Goal: Task Accomplishment & Management: Understand process/instructions

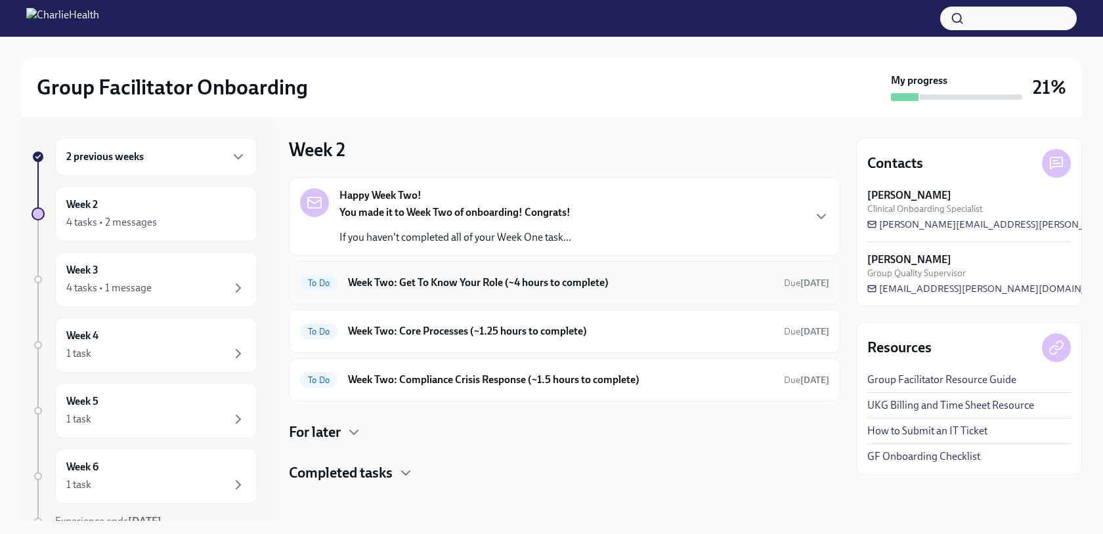
click at [427, 280] on h6 "Week Two: Get To Know Your Role (~4 hours to complete)" at bounding box center [560, 283] width 425 height 14
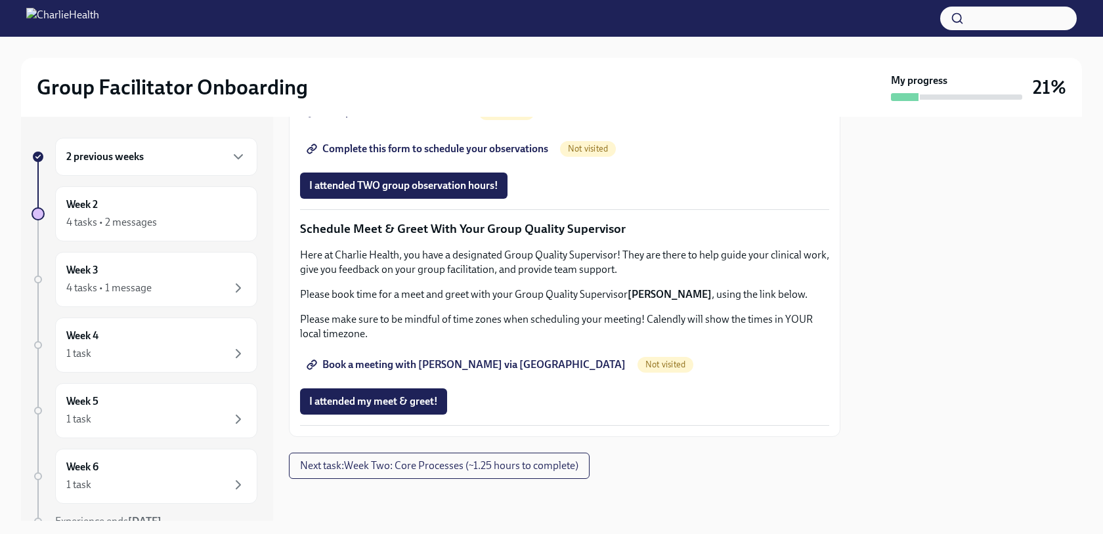
scroll to position [1251, 0]
click at [449, 370] on span "Book a meeting with [PERSON_NAME] via [GEOGRAPHIC_DATA]" at bounding box center [467, 364] width 316 height 13
click at [522, 162] on link "Complete this form to schedule your observations" at bounding box center [428, 149] width 257 height 26
click at [421, 156] on span "Complete this form to schedule your observations" at bounding box center [428, 148] width 239 height 13
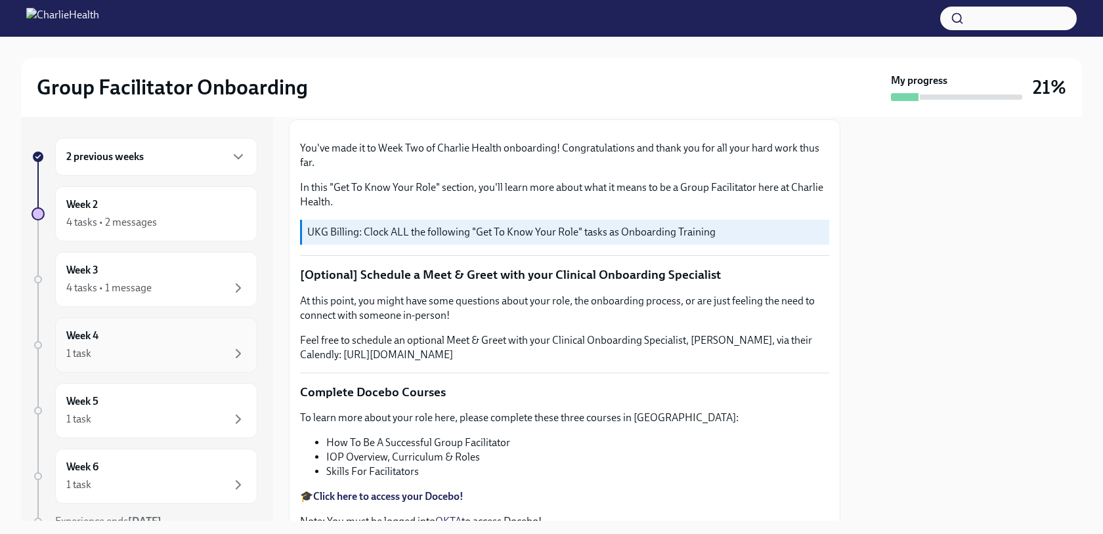
scroll to position [0, 0]
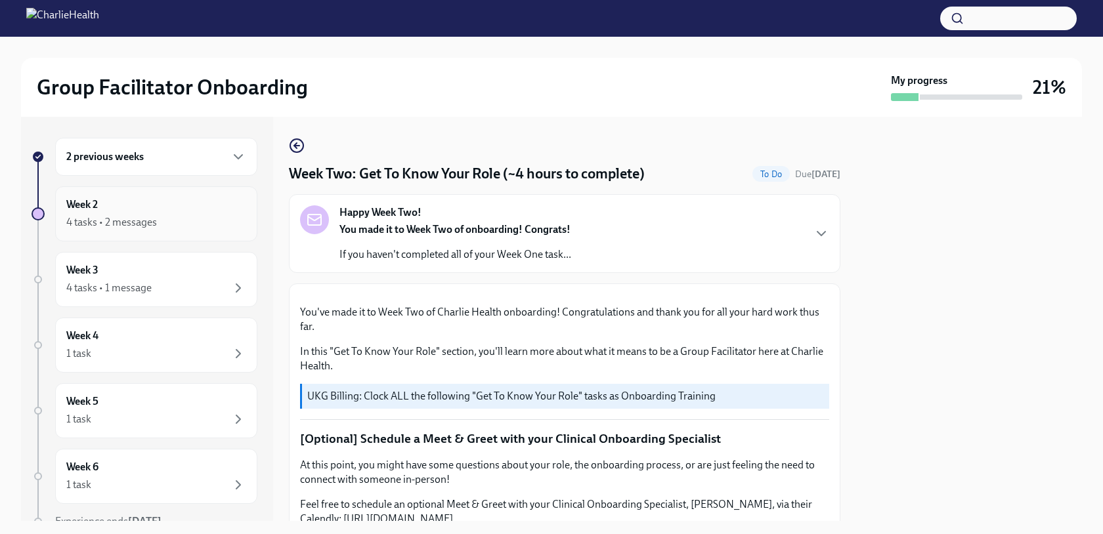
click at [126, 216] on div "4 tasks • 2 messages" at bounding box center [111, 222] width 91 height 14
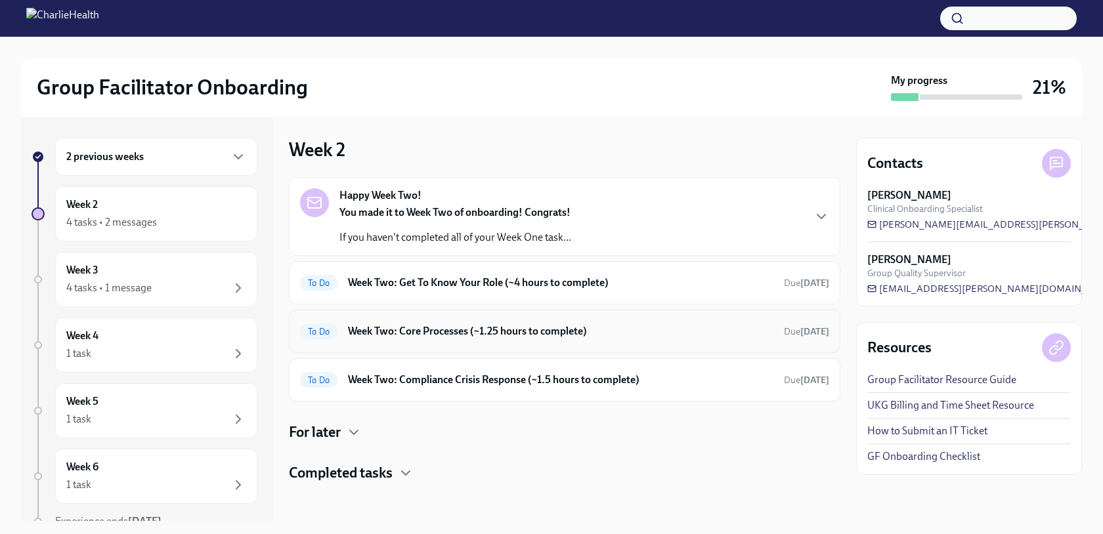
click at [662, 331] on h6 "Week Two: Core Processes (~1.25 hours to complete)" at bounding box center [560, 331] width 425 height 14
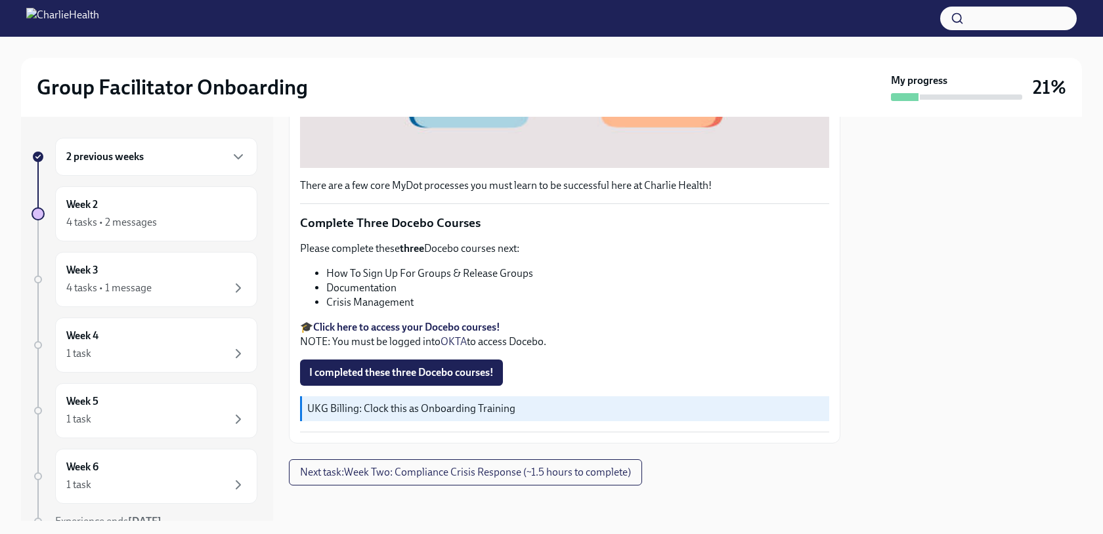
scroll to position [472, 0]
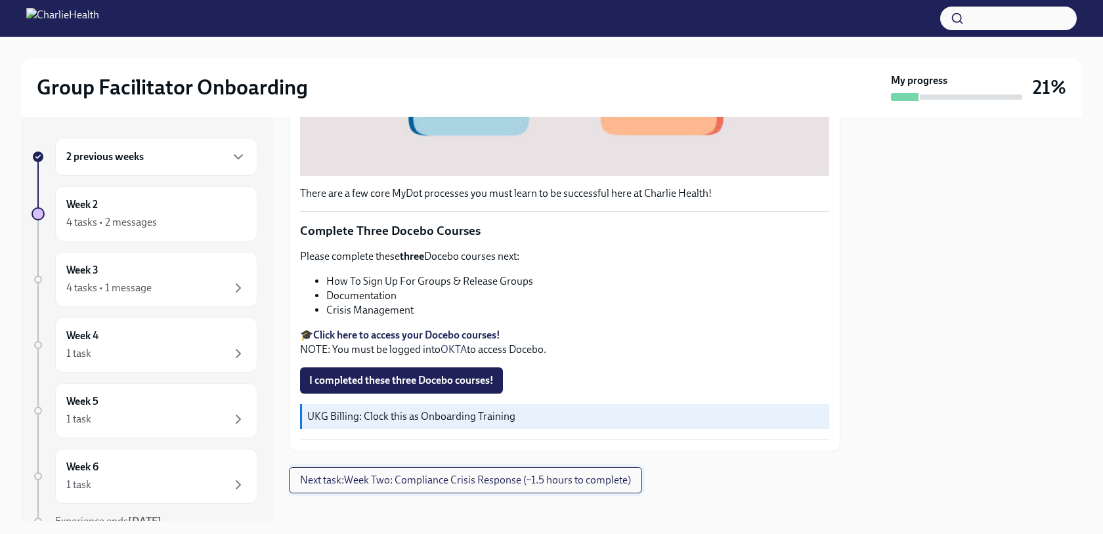
click at [581, 482] on button "Next task : Week Two: Compliance Crisis Response (~1.5 hours to complete)" at bounding box center [465, 480] width 353 height 26
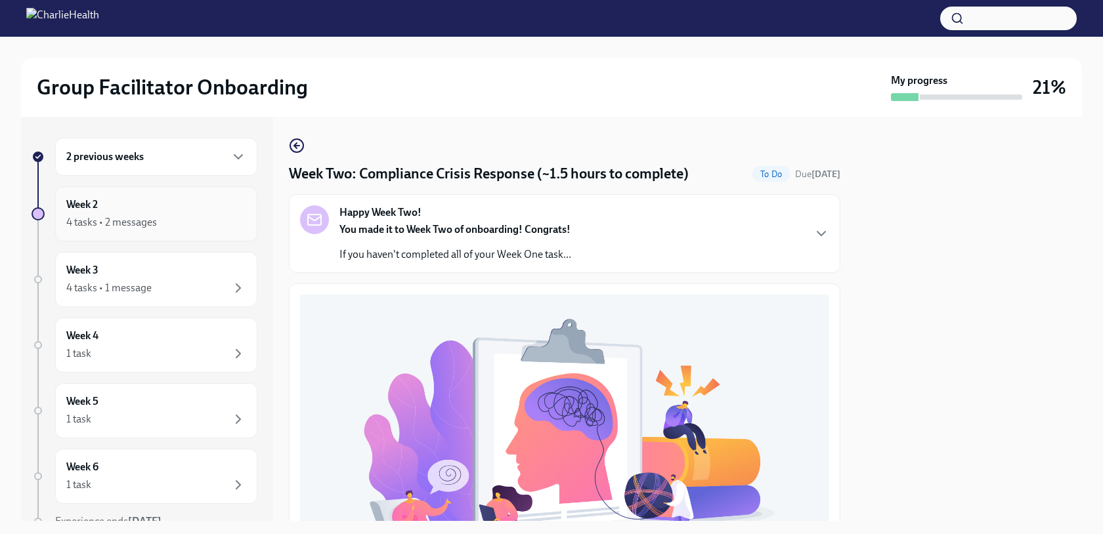
click at [151, 224] on div "4 tasks • 2 messages" at bounding box center [111, 222] width 91 height 14
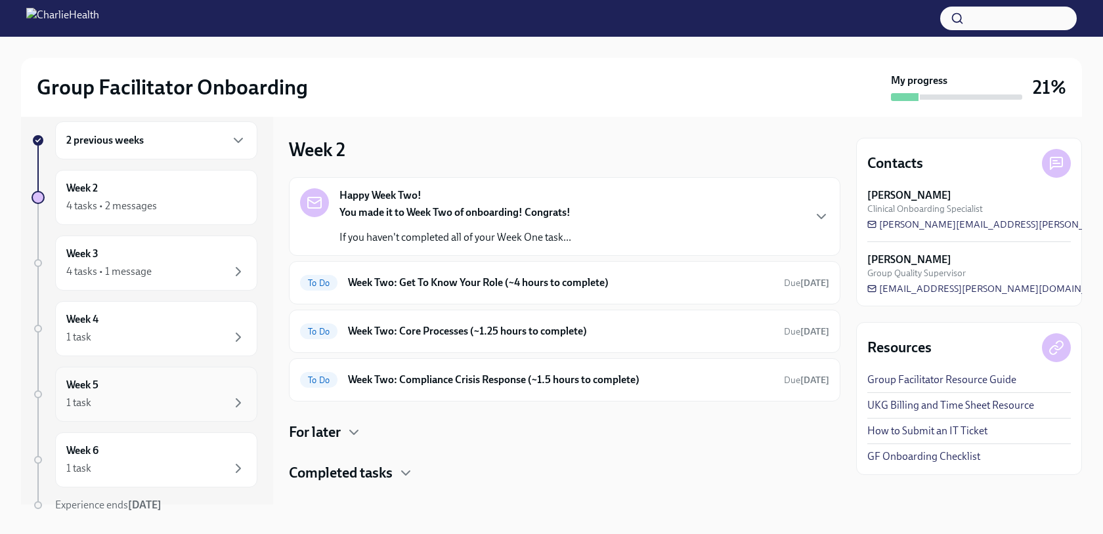
scroll to position [60, 0]
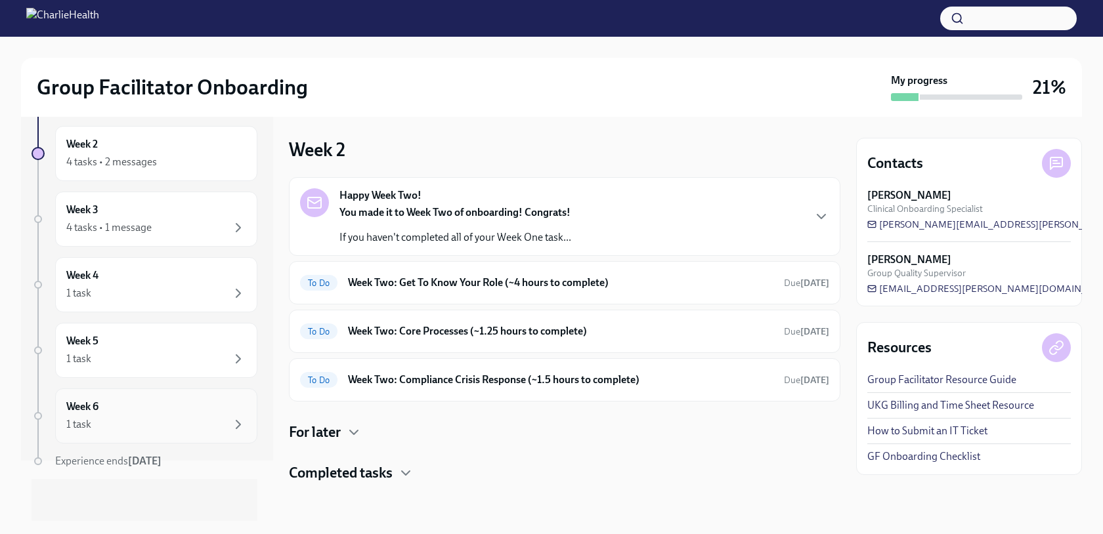
click at [186, 434] on div "Week 6 1 task" at bounding box center [156, 416] width 202 height 55
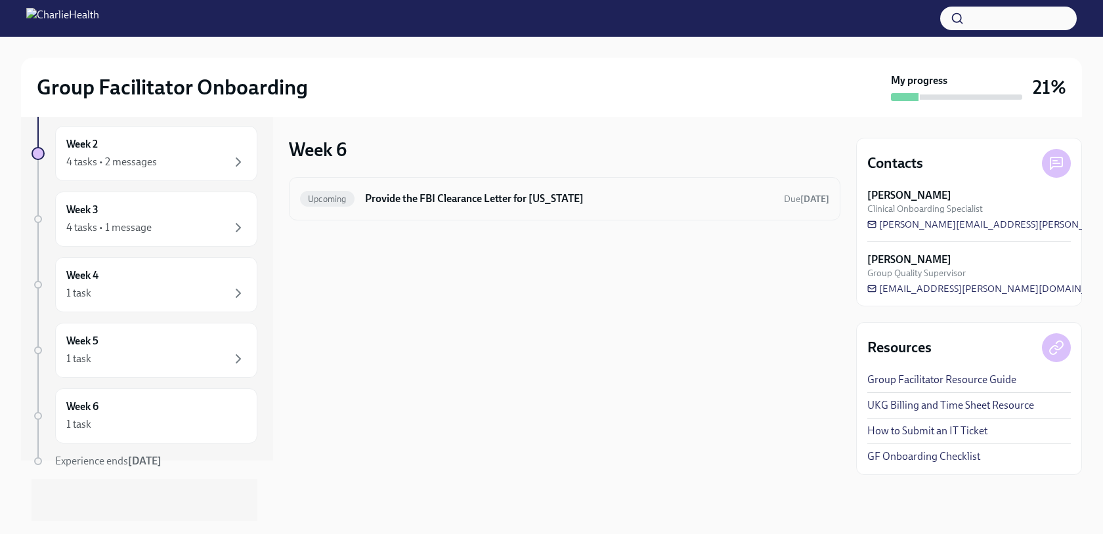
click at [419, 209] on div "Upcoming Provide the FBI Clearance Letter for [US_STATE] Due [DATE]" at bounding box center [564, 198] width 529 height 21
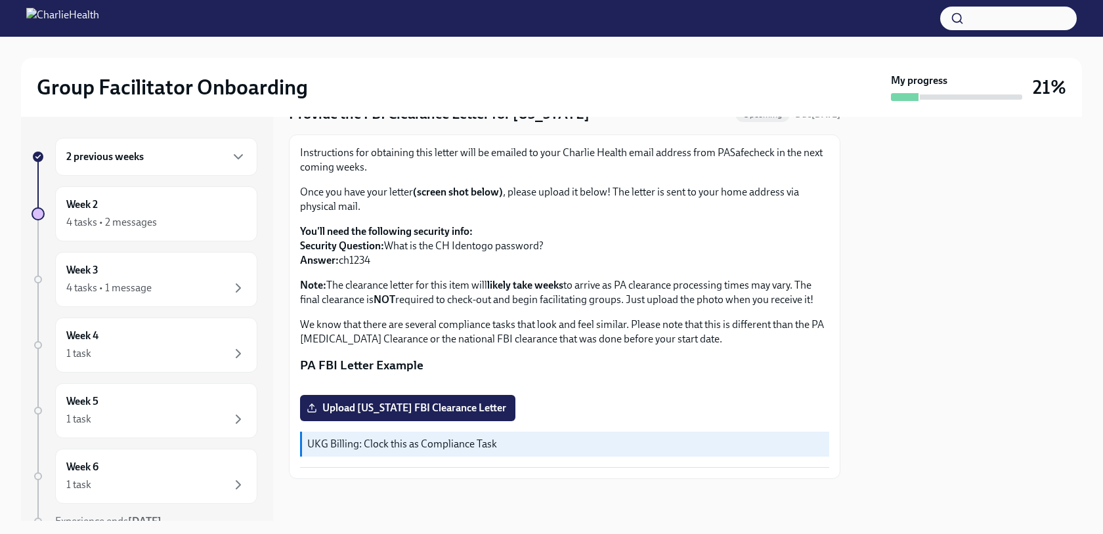
scroll to position [65, 0]
click at [176, 427] on div "1 task" at bounding box center [156, 419] width 180 height 16
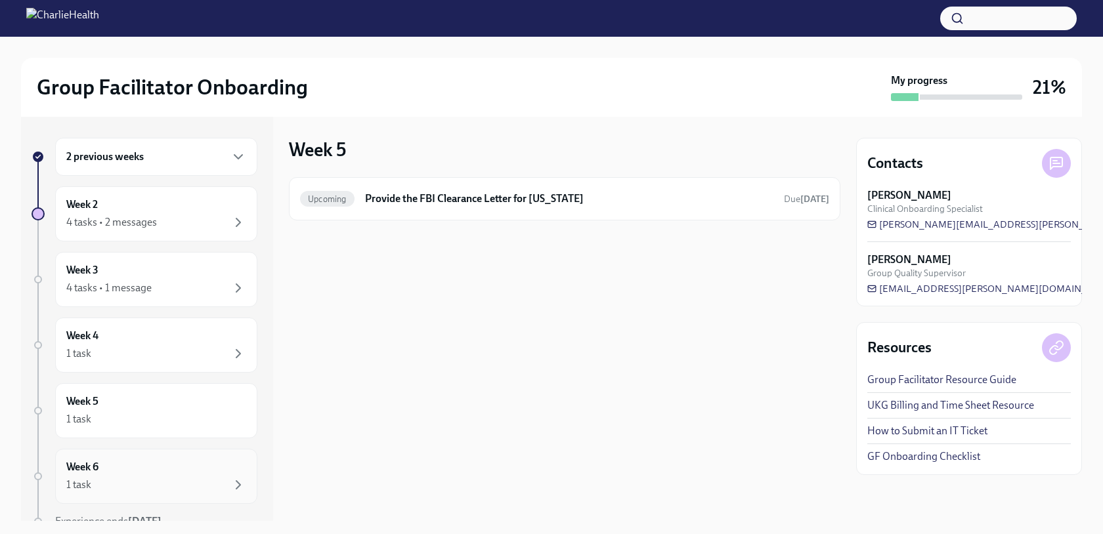
click at [224, 460] on div "Week 6 1 task" at bounding box center [156, 476] width 180 height 33
click at [230, 424] on icon "button" at bounding box center [238, 419] width 16 height 16
click at [205, 472] on div "Week 6 1 task" at bounding box center [156, 476] width 180 height 33
click at [199, 422] on div "1 task" at bounding box center [156, 419] width 180 height 16
click at [190, 358] on div "1 task" at bounding box center [156, 354] width 180 height 16
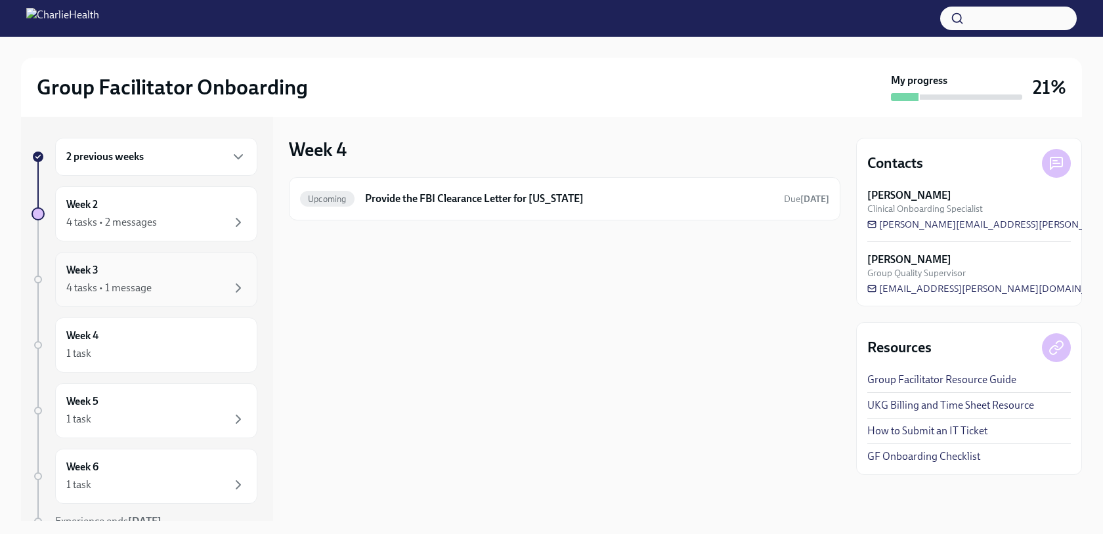
click at [169, 296] on div "Week 3 4 tasks • 1 message" at bounding box center [156, 279] width 202 height 55
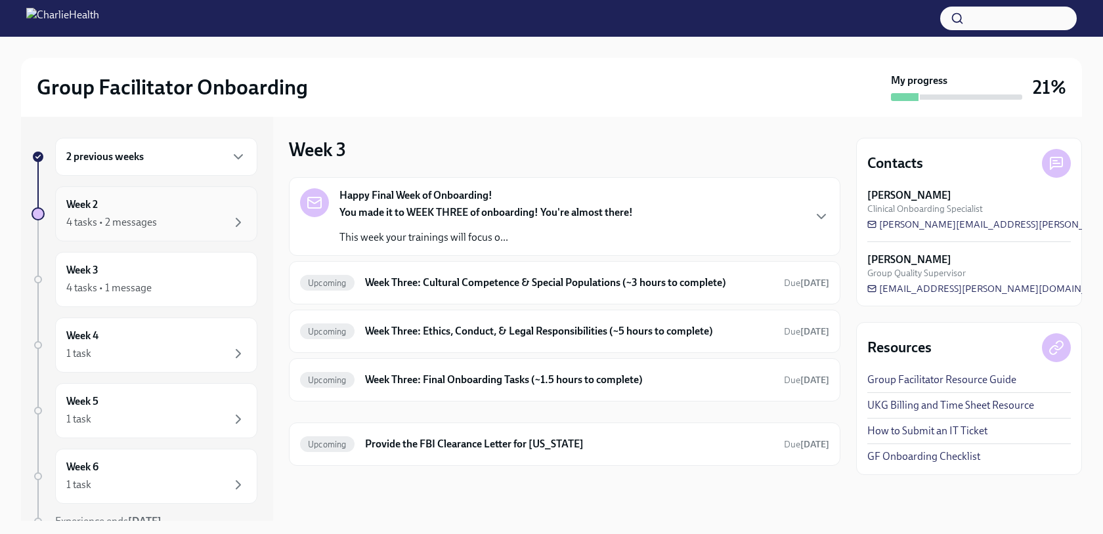
click at [196, 234] on div "Week 2 4 tasks • 2 messages" at bounding box center [156, 213] width 202 height 55
